Goal: Navigation & Orientation: Find specific page/section

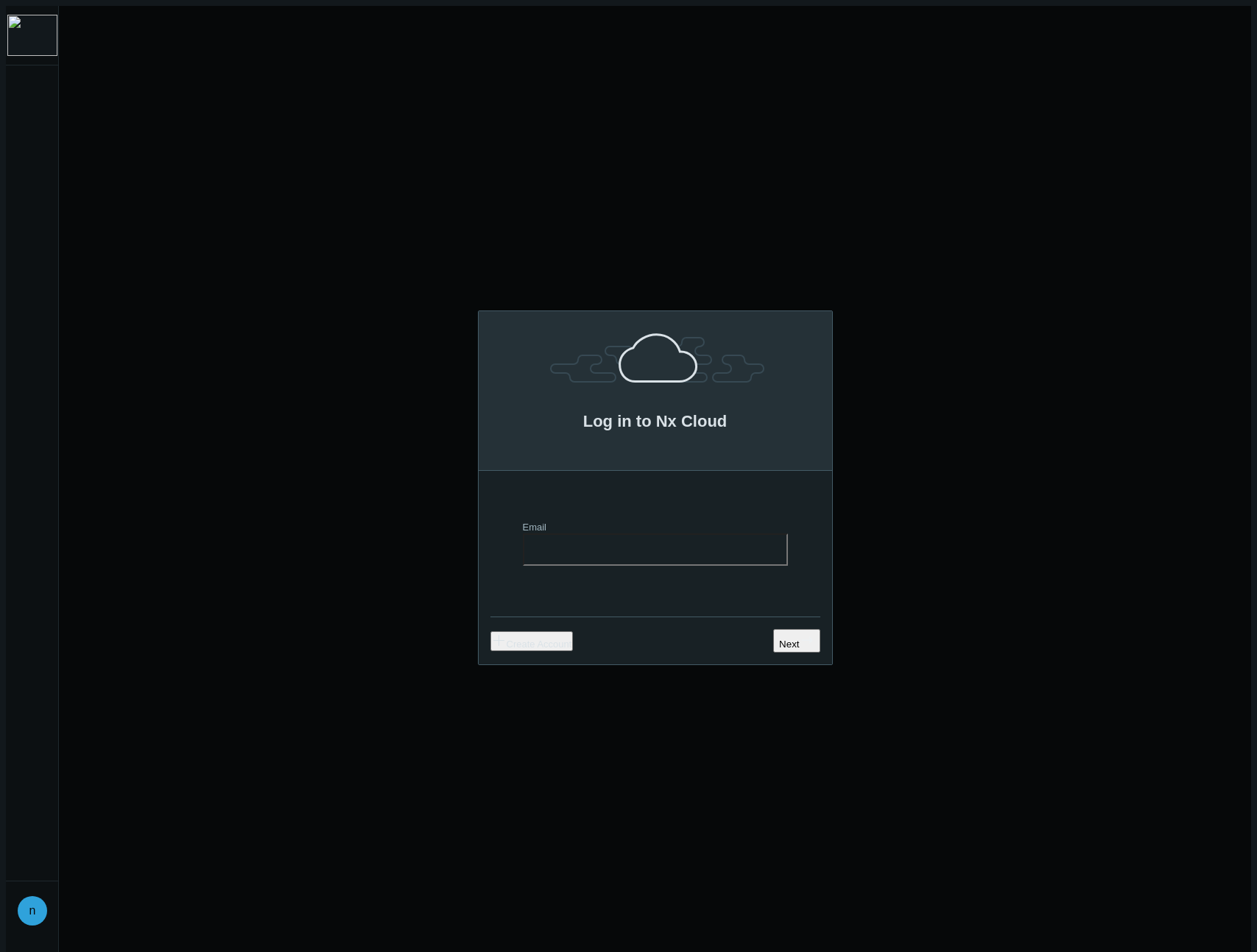
click at [35, 33] on img at bounding box center [32, 36] width 50 height 42
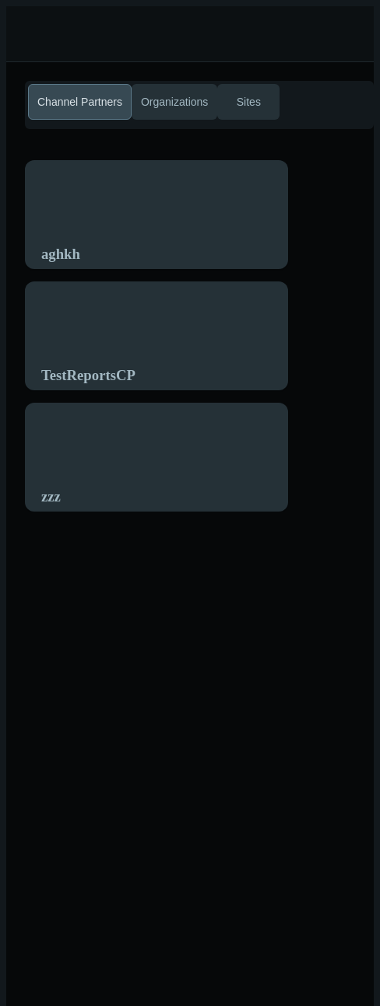
click at [29, 19] on header "n" at bounding box center [196, 34] width 380 height 56
click at [25, 33] on header "n" at bounding box center [196, 34] width 380 height 56
click at [277, 544] on div "Channel Partners Organizations Sites aghkh TestReportsCP zzz" at bounding box center [196, 565] width 380 height 1006
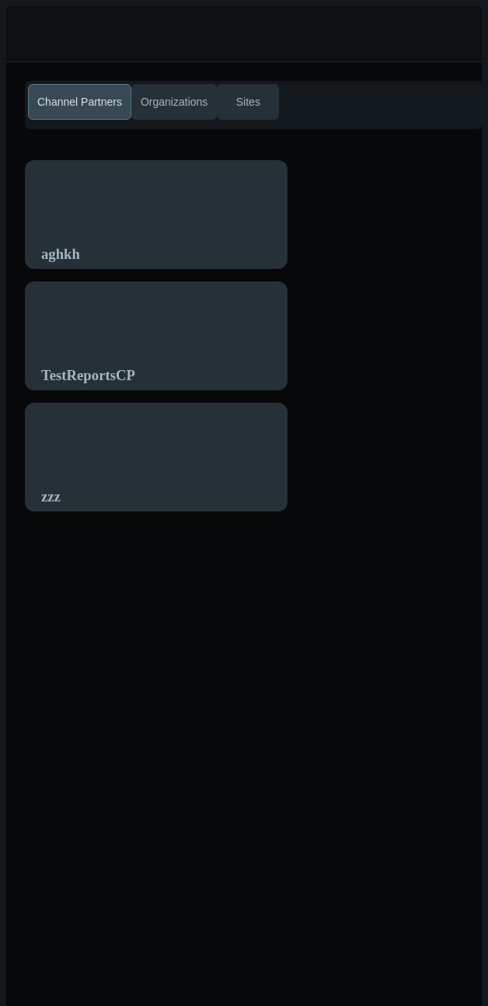
click at [35, 24] on header "n" at bounding box center [250, 34] width 488 height 56
